Goal: Information Seeking & Learning: Learn about a topic

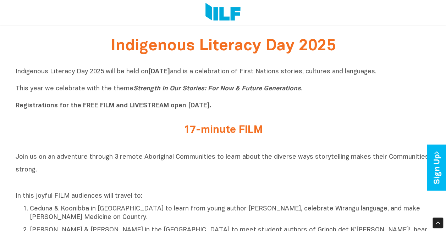
scroll to position [107, 0]
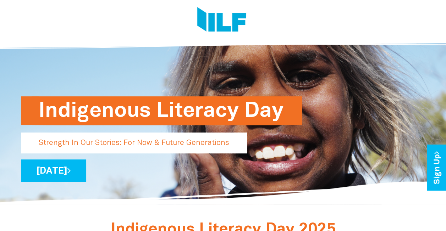
scroll to position [39, 0]
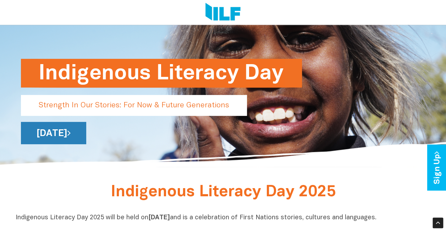
click at [86, 136] on link "[DATE]" at bounding box center [53, 133] width 65 height 22
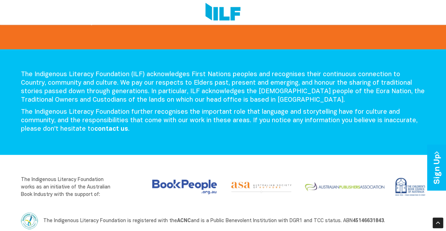
scroll to position [1472, 0]
